Goal: Navigation & Orientation: Find specific page/section

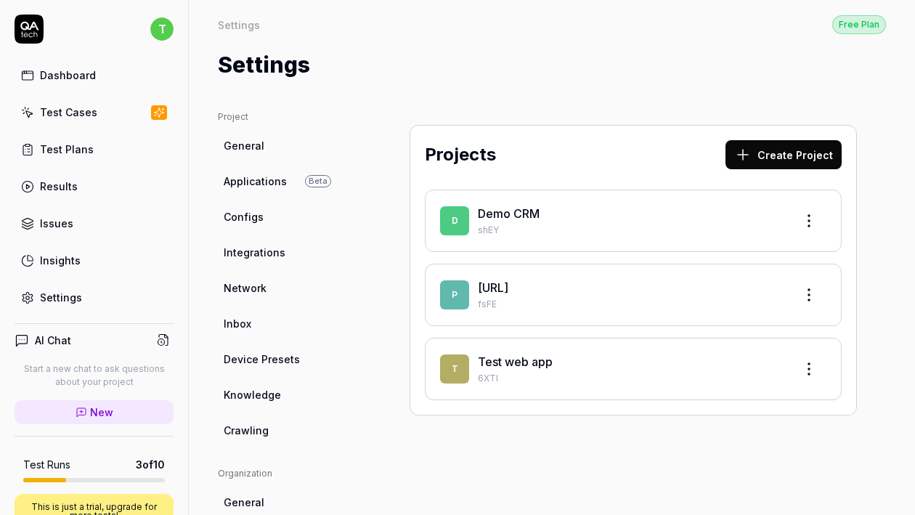
click at [99, 72] on link "Dashboard" at bounding box center [94, 75] width 159 height 28
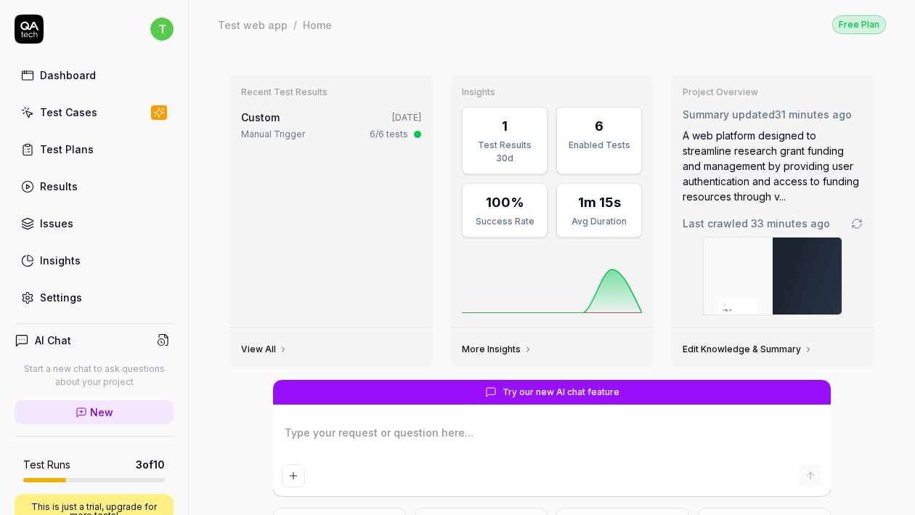
click at [102, 115] on link "Test Cases" at bounding box center [94, 112] width 159 height 28
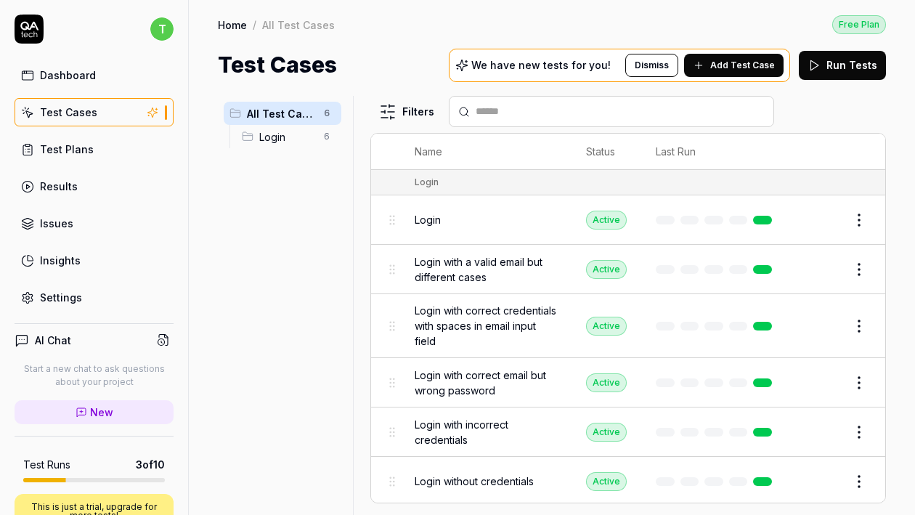
click at [108, 145] on link "Test Plans" at bounding box center [94, 149] width 159 height 28
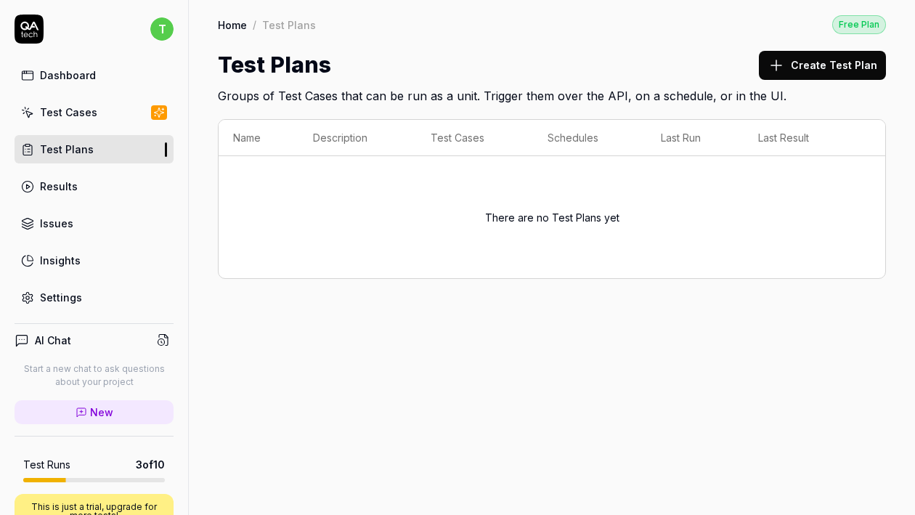
click at [91, 192] on link "Results" at bounding box center [94, 186] width 159 height 28
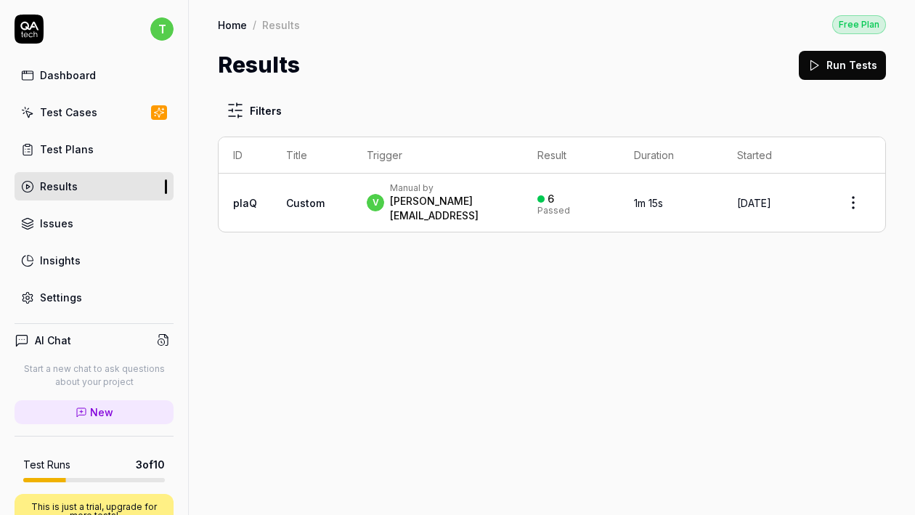
click at [94, 236] on link "Issues" at bounding box center [94, 223] width 159 height 28
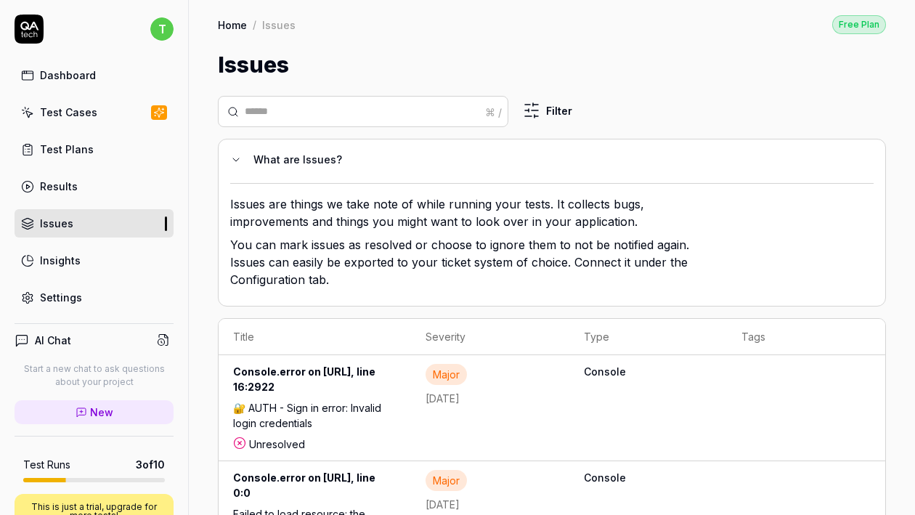
click at [86, 272] on link "Insights" at bounding box center [94, 260] width 159 height 28
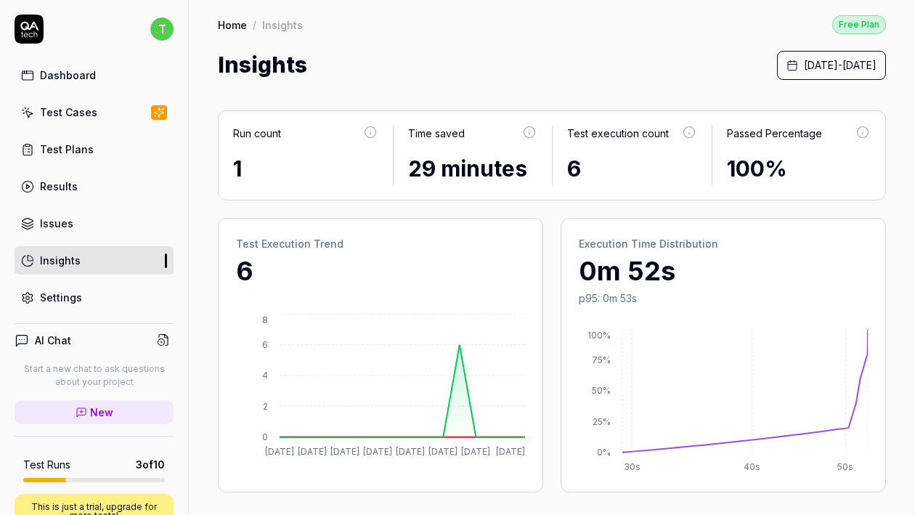
click at [94, 73] on link "Dashboard" at bounding box center [94, 75] width 159 height 28
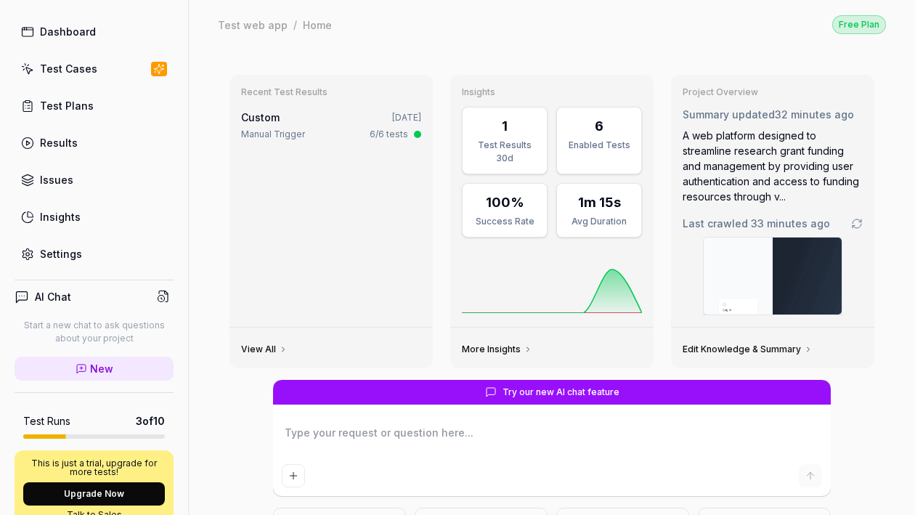
scroll to position [44, 0]
click at [107, 256] on link "Settings" at bounding box center [94, 253] width 159 height 28
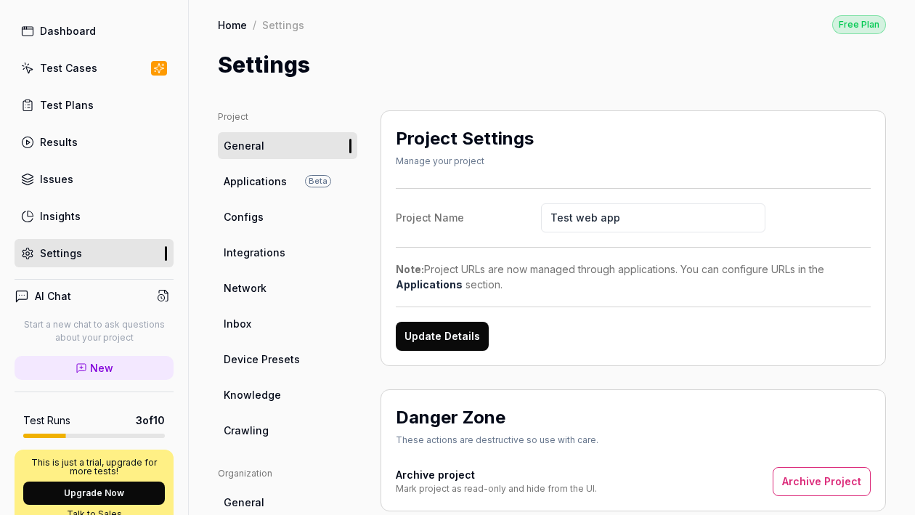
click at [70, 44] on link "Dashboard" at bounding box center [94, 31] width 159 height 28
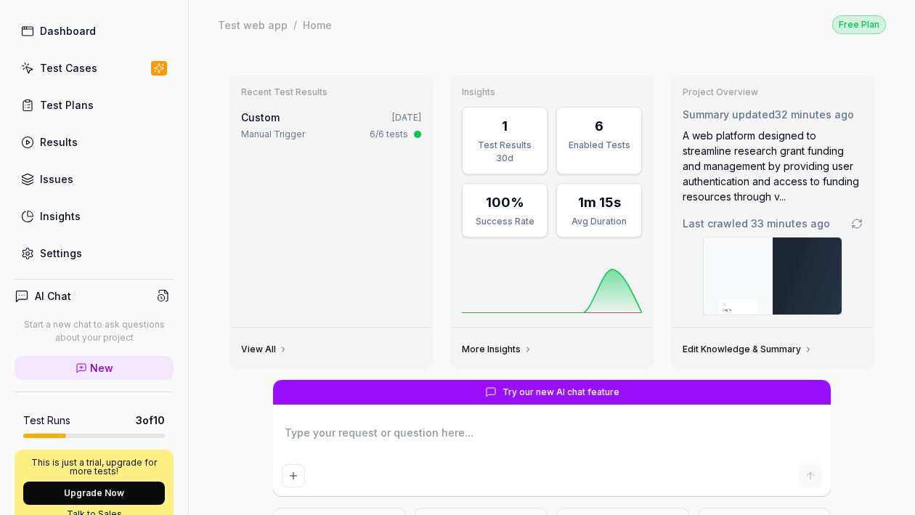
click at [83, 100] on div "Test Plans" at bounding box center [67, 104] width 54 height 15
type textarea "*"
click at [89, 79] on link "Test Cases" at bounding box center [94, 68] width 159 height 28
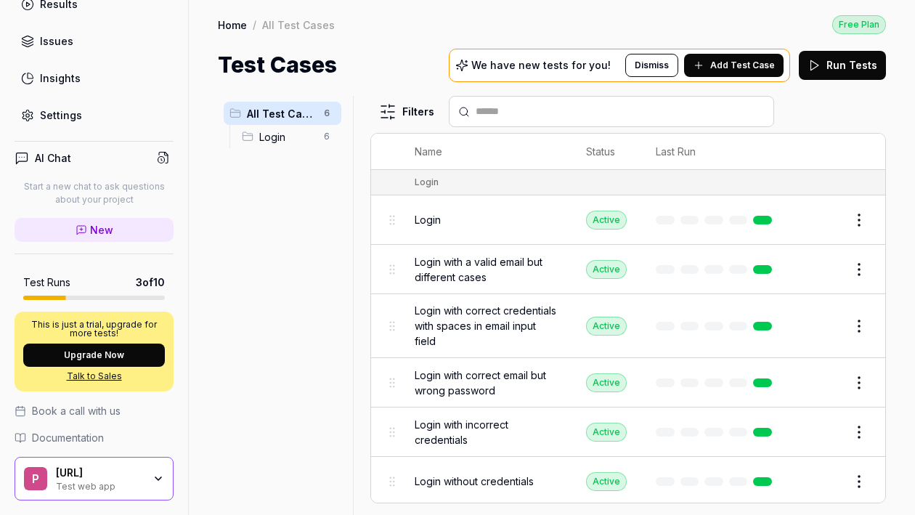
scroll to position [224, 0]
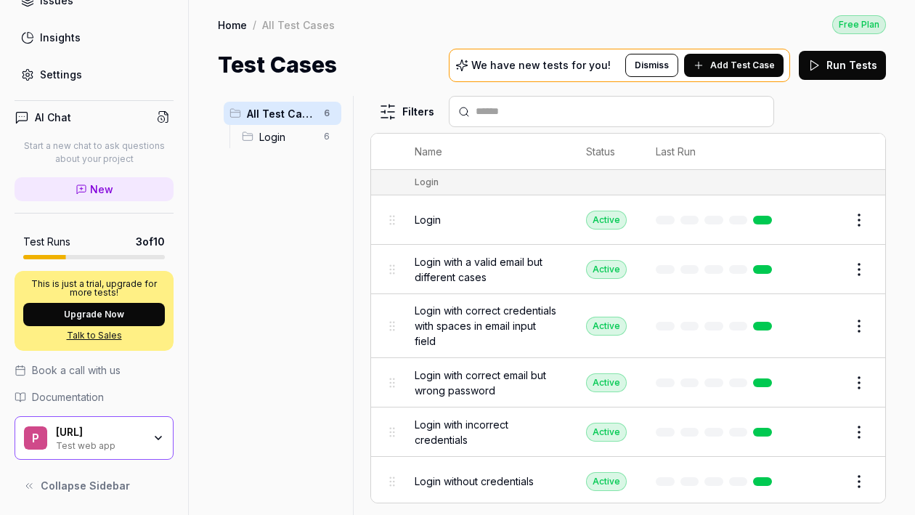
click at [91, 487] on span "Collapse Sidebar" at bounding box center [85, 485] width 89 height 15
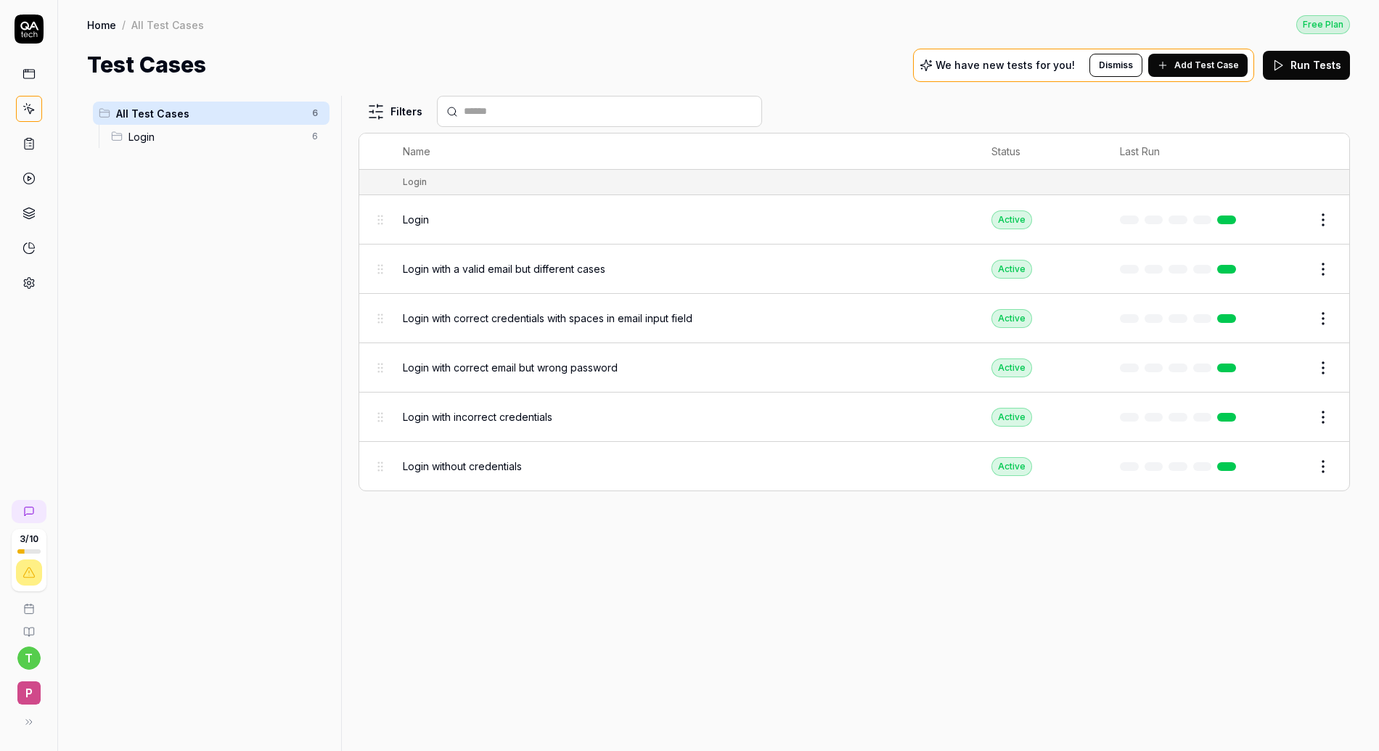
scroll to position [0, 0]
